Goal: Task Accomplishment & Management: Complete application form

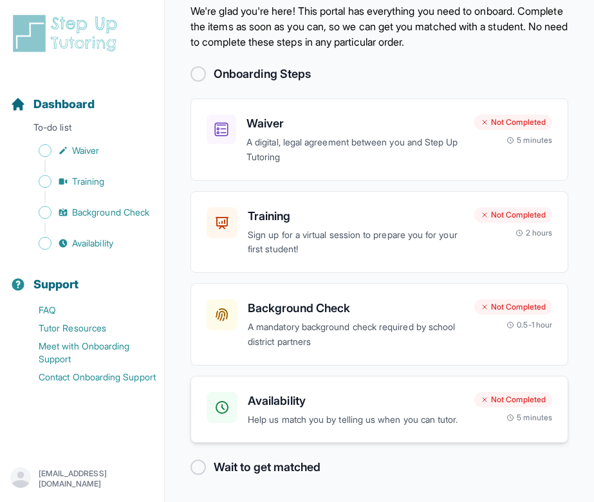
scroll to position [70, 0]
click at [314, 392] on h3 "Availability" at bounding box center [356, 401] width 216 height 18
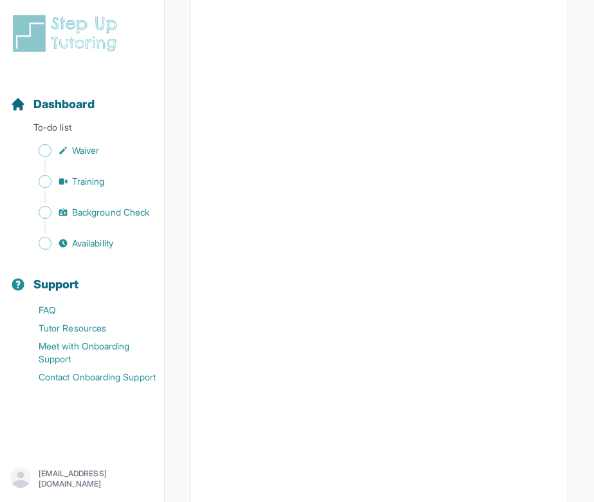
scroll to position [272, 0]
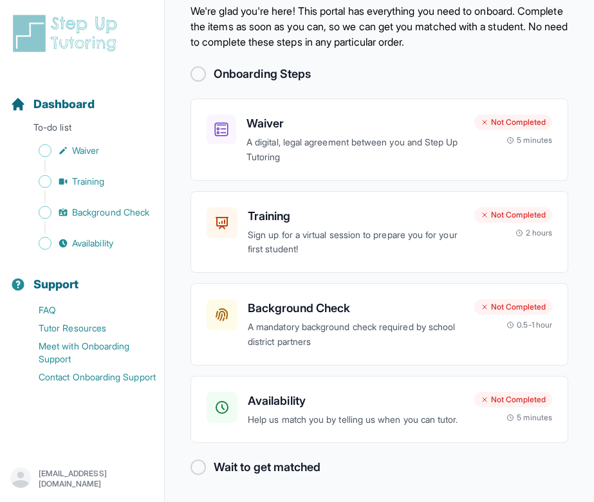
scroll to position [70, 0]
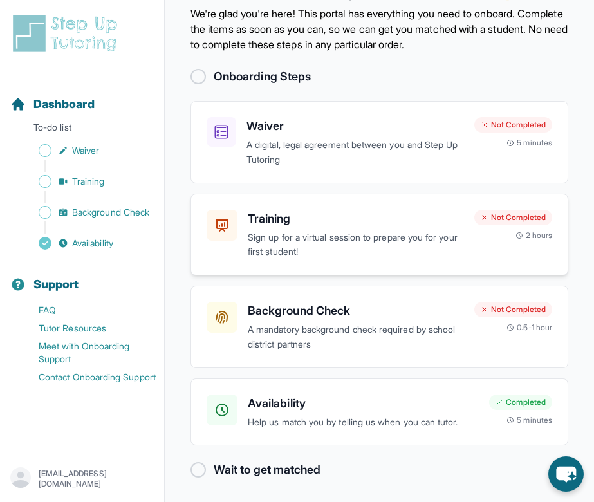
scroll to position [55, 0]
click at [329, 136] on div "Waiver A digital, legal agreement between you and Step Up Tutoring" at bounding box center [356, 143] width 218 height 50
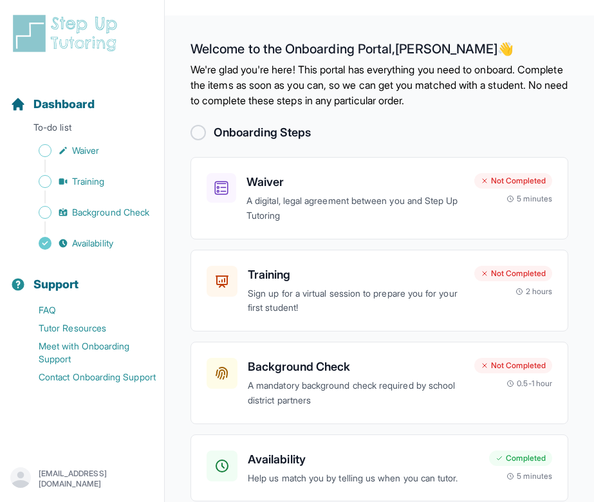
scroll to position [15, 0]
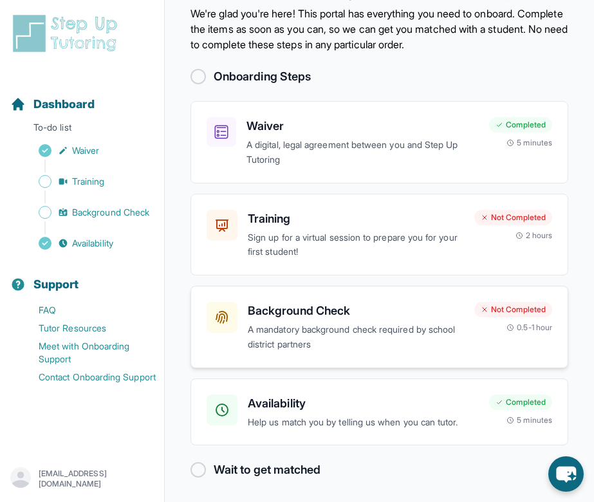
scroll to position [55, 0]
click at [283, 336] on p "A mandatory background check required by school district partners" at bounding box center [356, 338] width 216 height 30
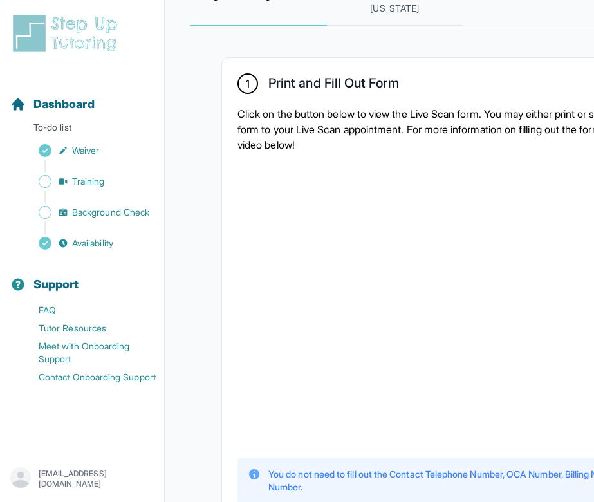
scroll to position [311, 0]
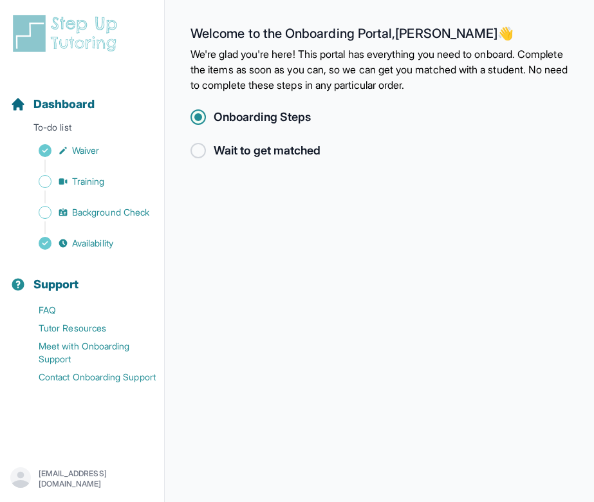
scroll to position [15, 0]
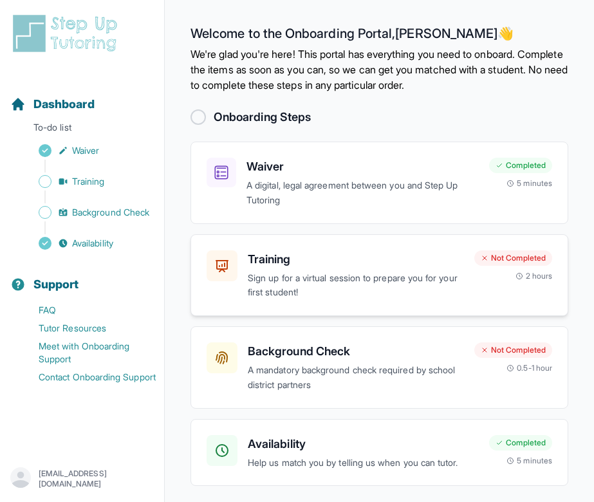
click at [310, 263] on h3 "Training" at bounding box center [356, 259] width 216 height 18
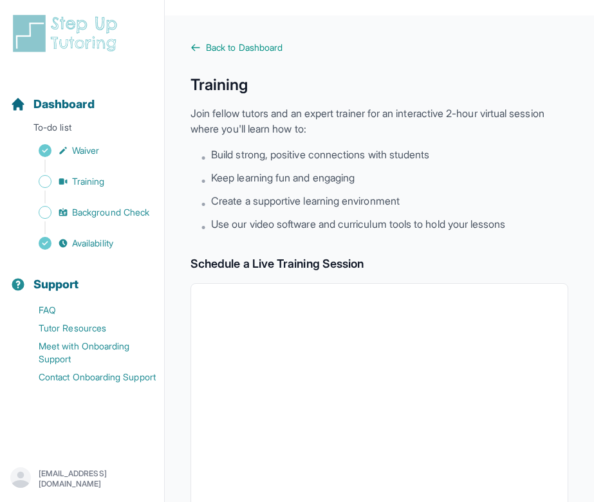
scroll to position [435, 0]
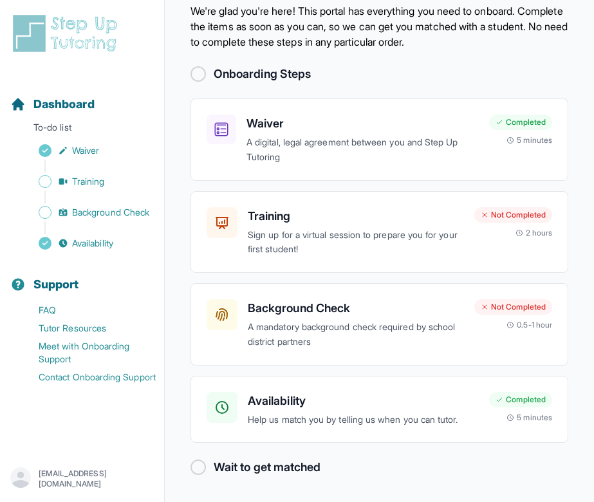
scroll to position [15, 0]
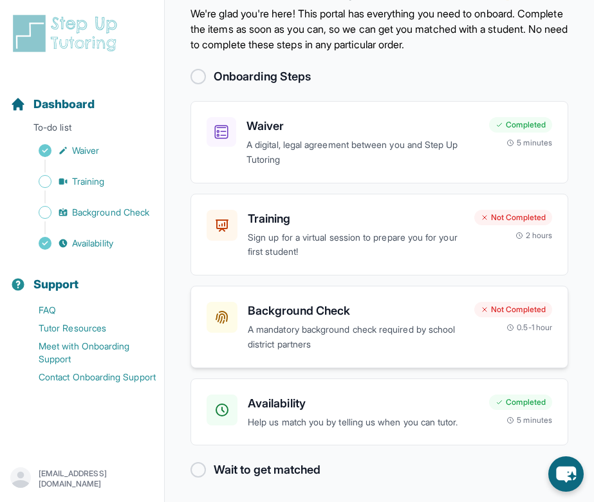
scroll to position [55, 0]
click at [288, 310] on h3 "Background Check" at bounding box center [356, 312] width 216 height 18
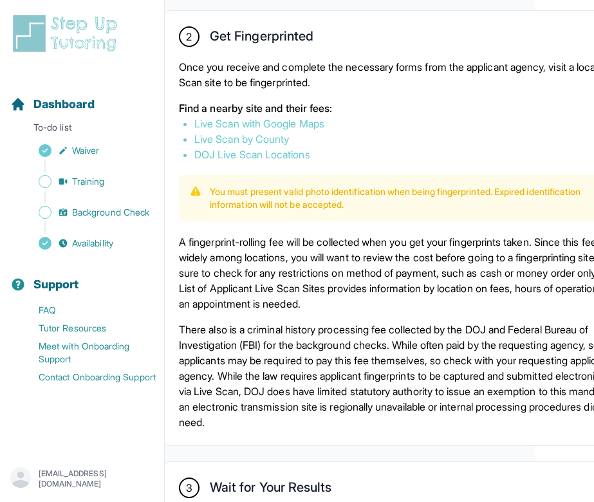
scroll to position [803, 59]
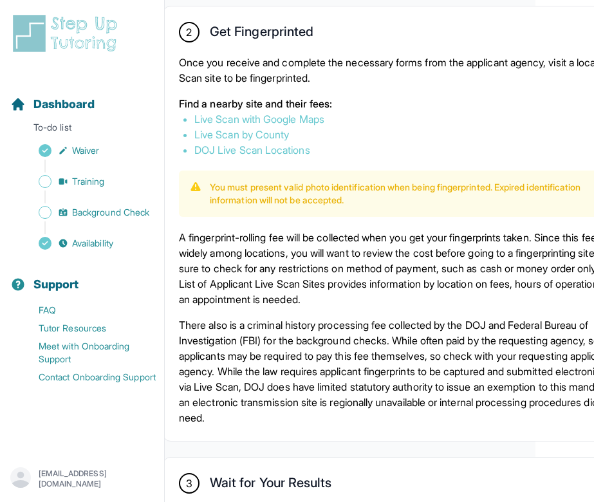
click at [304, 126] on link "Live Scan with Google Maps" at bounding box center [259, 119] width 130 height 13
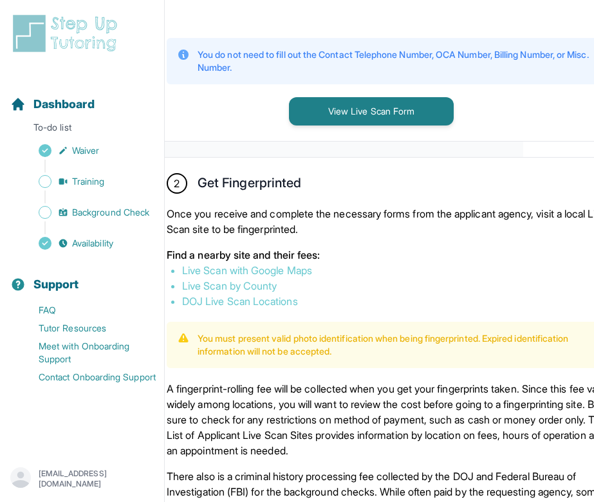
scroll to position [652, 66]
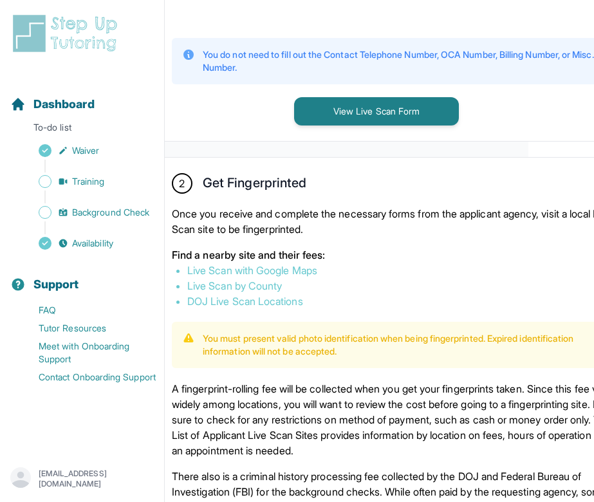
click at [231, 308] on link "DOJ Live Scan Locations" at bounding box center [245, 301] width 116 height 13
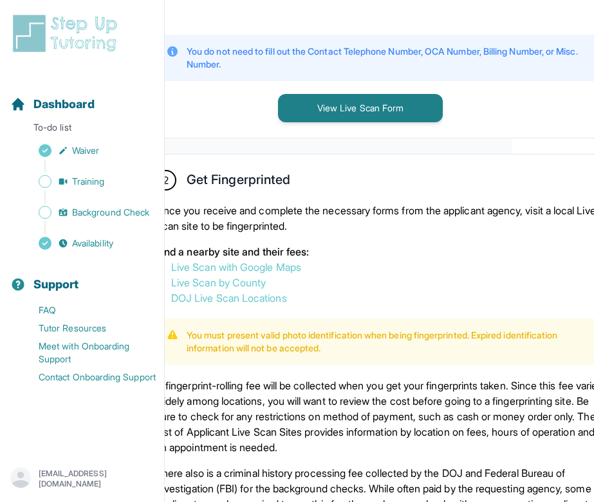
scroll to position [642, 82]
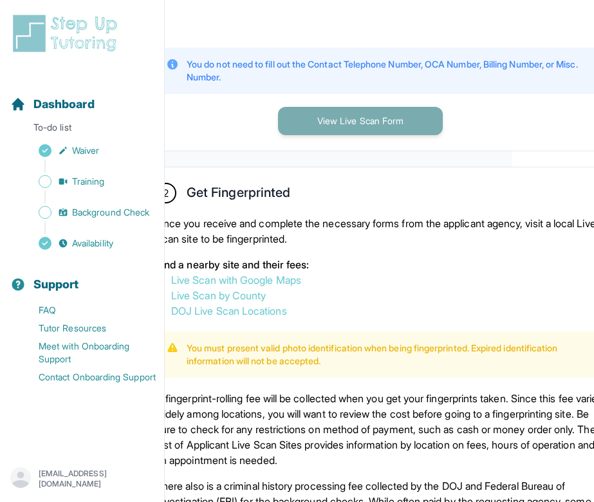
click at [359, 135] on button "View Live Scan Form" at bounding box center [360, 121] width 165 height 28
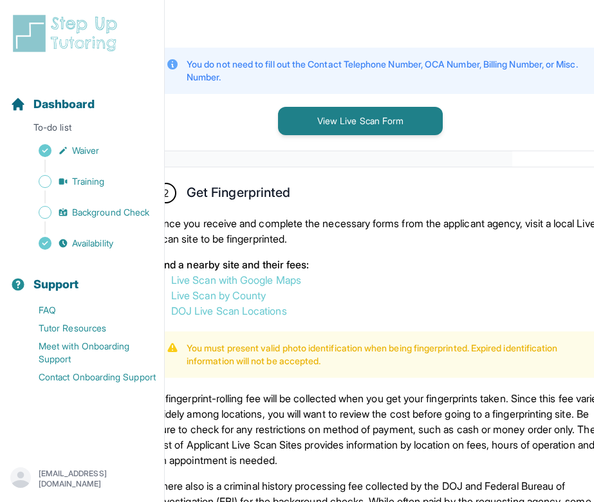
click at [285, 286] on link "Live Scan with Google Maps" at bounding box center [236, 280] width 130 height 13
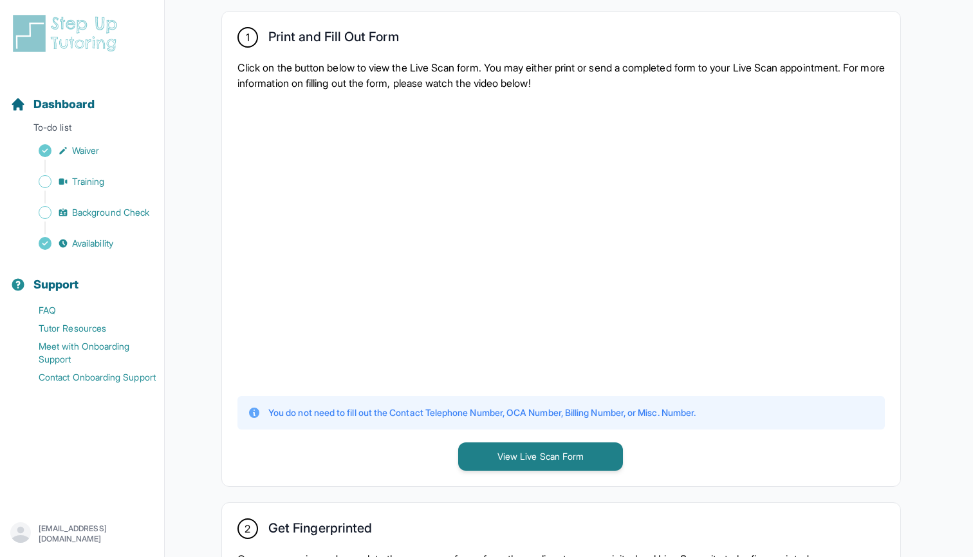
scroll to position [322, 0]
